Goal: Information Seeking & Learning: Learn about a topic

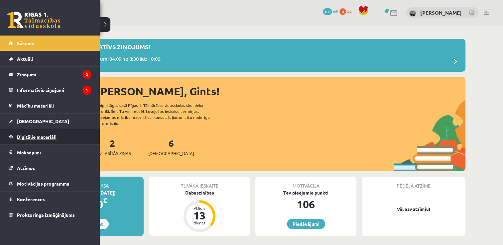
click at [29, 139] on span "Digitālie materiāli" at bounding box center [37, 137] width 40 height 6
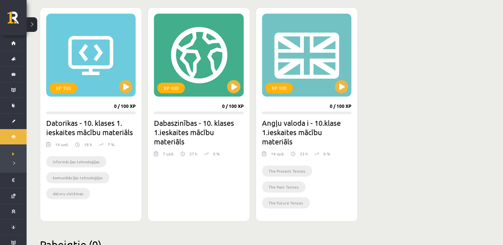
scroll to position [184, 0]
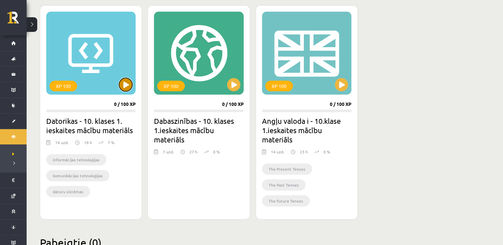
click at [130, 87] on button at bounding box center [125, 84] width 13 height 13
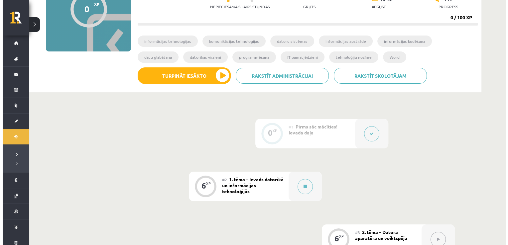
scroll to position [78, 0]
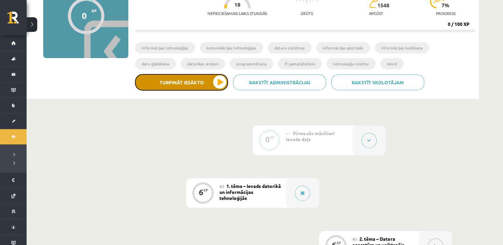
click at [218, 80] on button "Turpināt iesākto" at bounding box center [181, 82] width 93 height 17
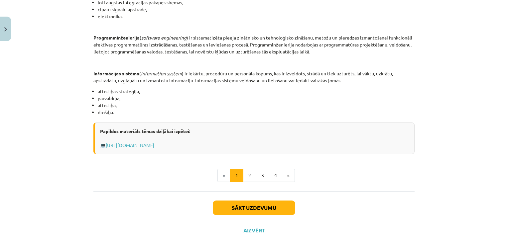
scroll to position [310, 0]
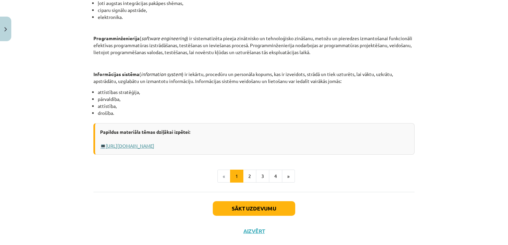
click at [150, 145] on link "Https://profizgl.lu.lv/mod/book/view.php?id=22319&chapterid=6858" at bounding box center [130, 146] width 48 height 6
click at [241, 210] on button "Sākt uzdevumu" at bounding box center [254, 208] width 82 height 15
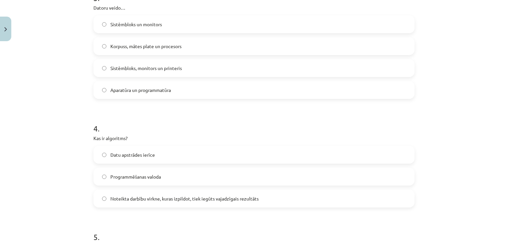
scroll to position [369, 0]
click at [101, 200] on label "Noteikta darbību virkne, kuras izpildot, tiek iegūts vajadzīgais rezultāts" at bounding box center [254, 197] width 320 height 17
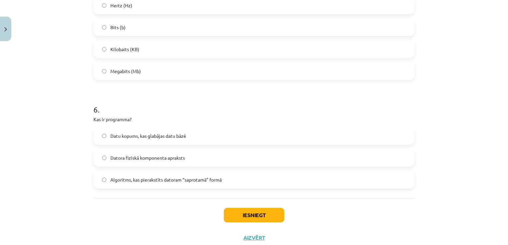
scroll to position [626, 0]
click at [101, 181] on label "Algoritms, kas pierakstīts datoram “saprotamā” formā" at bounding box center [254, 179] width 320 height 17
click at [251, 213] on button "Iesniegt" at bounding box center [254, 214] width 60 height 15
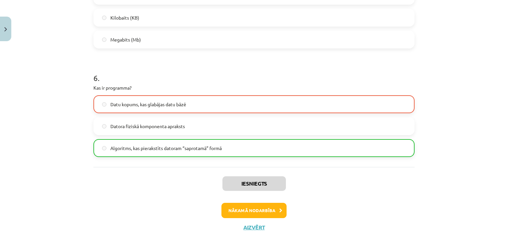
scroll to position [667, 0]
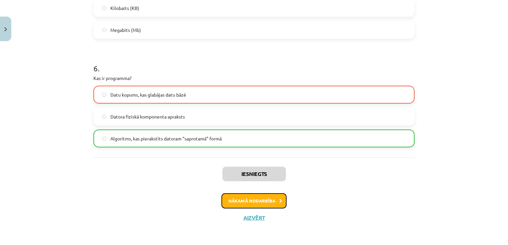
click at [253, 201] on button "Nākamā nodarbība" at bounding box center [253, 200] width 65 height 15
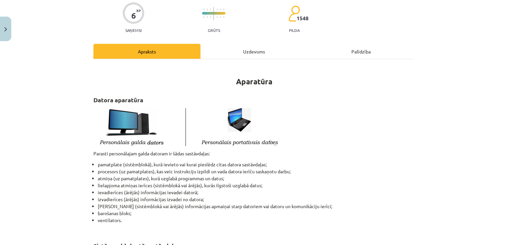
scroll to position [54, 0]
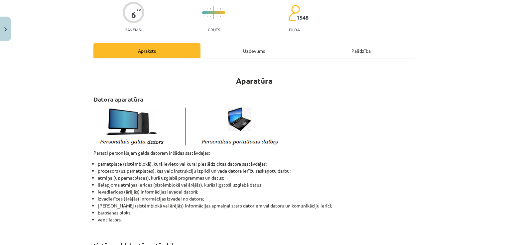
click at [49, 159] on div "Mācību tēma: Datorikas - 10. klases 1. ieskaites mācību materiāls #3 2. tēma – …" at bounding box center [254, 122] width 508 height 245
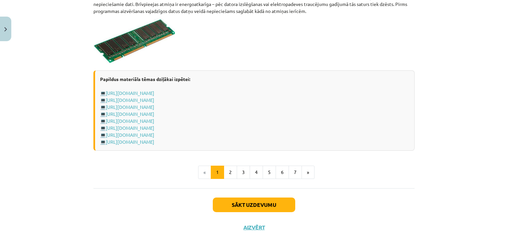
scroll to position [1169, 0]
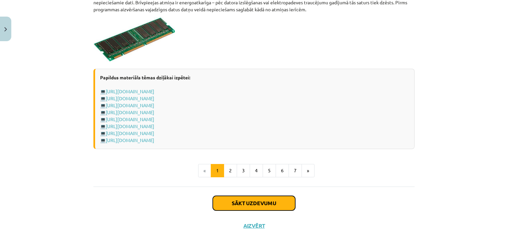
click at [239, 202] on button "Sākt uzdevumu" at bounding box center [254, 203] width 82 height 15
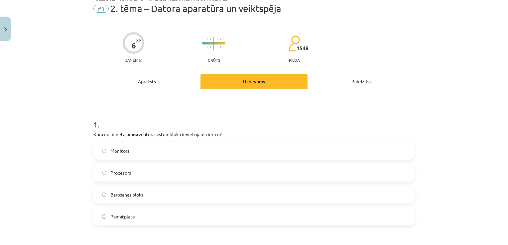
scroll to position [17, 0]
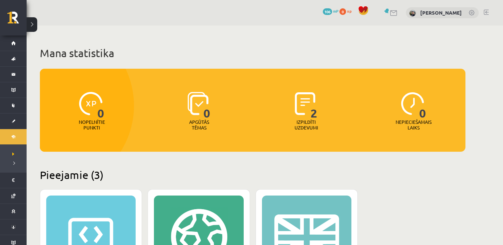
scroll to position [184, 0]
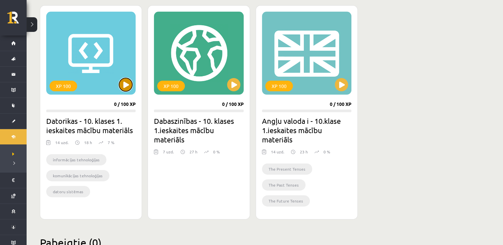
click at [127, 83] on button at bounding box center [125, 84] width 13 height 13
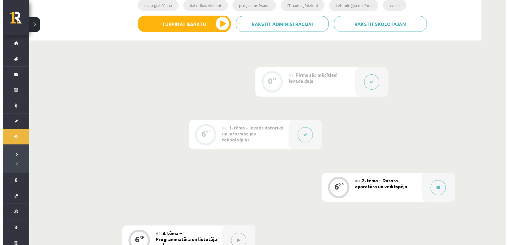
scroll to position [143, 0]
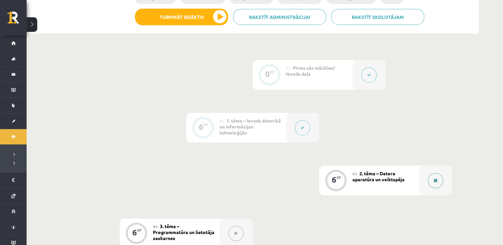
click at [431, 179] on button at bounding box center [435, 180] width 15 height 15
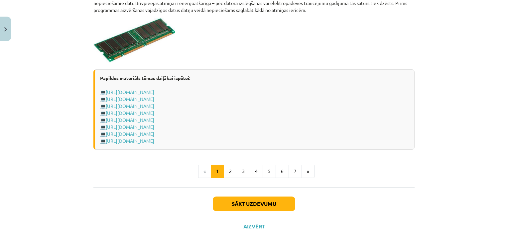
scroll to position [1177, 0]
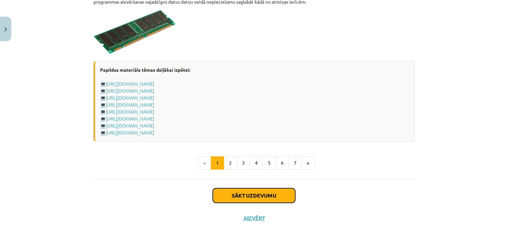
click at [268, 190] on button "Sākt uzdevumu" at bounding box center [254, 195] width 82 height 15
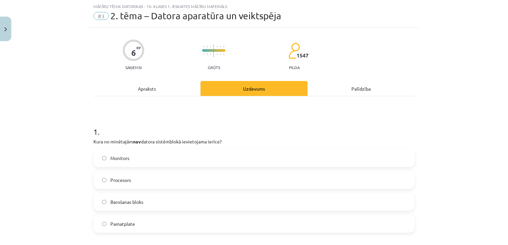
scroll to position [71, 0]
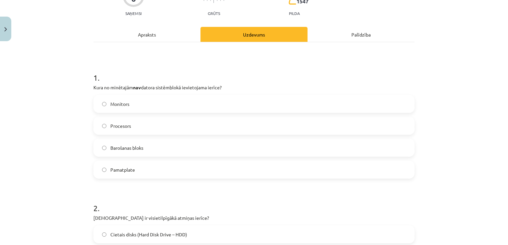
click at [110, 101] on span "Monitors" at bounding box center [119, 104] width 19 height 7
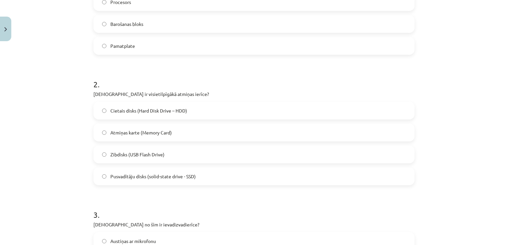
scroll to position [195, 0]
click at [104, 106] on label "Cietais disks (Hard Disk Drive – HDD)" at bounding box center [254, 110] width 320 height 17
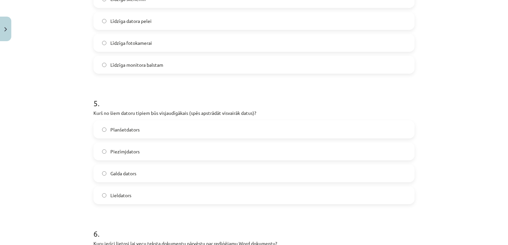
scroll to position [569, 0]
click at [102, 196] on label "Lieldators" at bounding box center [254, 194] width 320 height 17
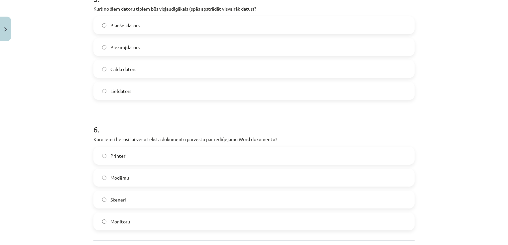
scroll to position [673, 0]
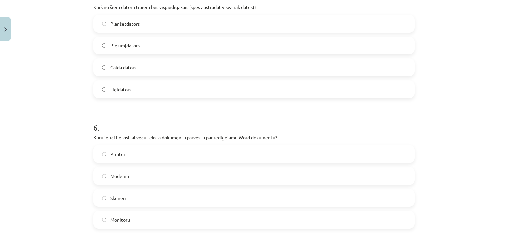
click at [100, 217] on label "Monitoru" at bounding box center [254, 220] width 320 height 17
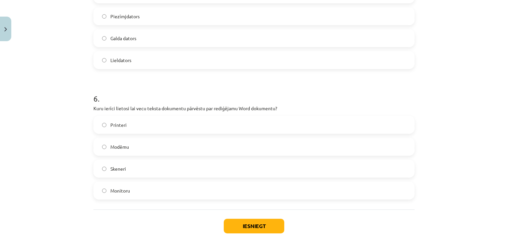
scroll to position [733, 0]
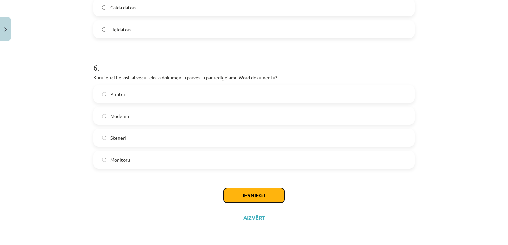
click at [261, 199] on button "Iesniegt" at bounding box center [254, 195] width 60 height 15
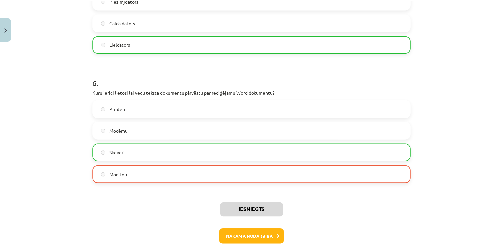
scroll to position [755, 0]
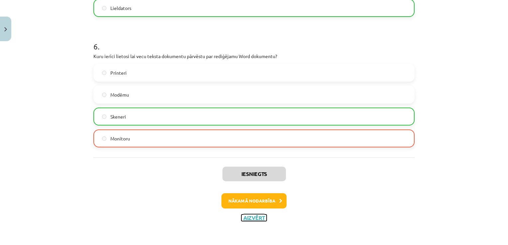
click at [247, 219] on button "Aizvērt" at bounding box center [253, 218] width 25 height 7
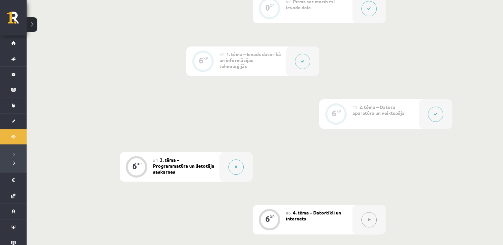
scroll to position [215, 0]
